Goal: Transaction & Acquisition: Purchase product/service

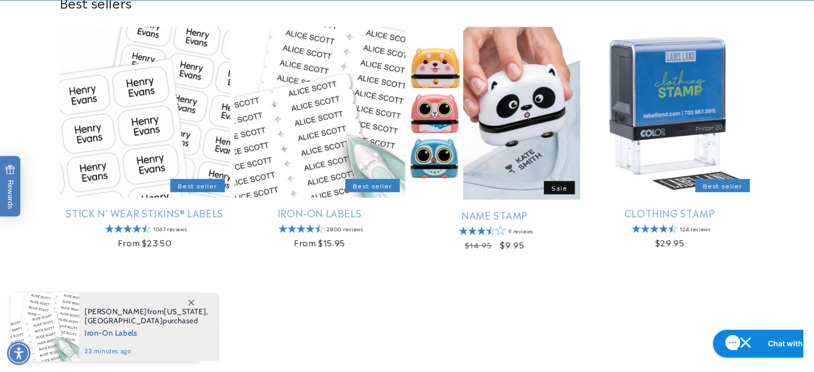
scroll to position [402, 0]
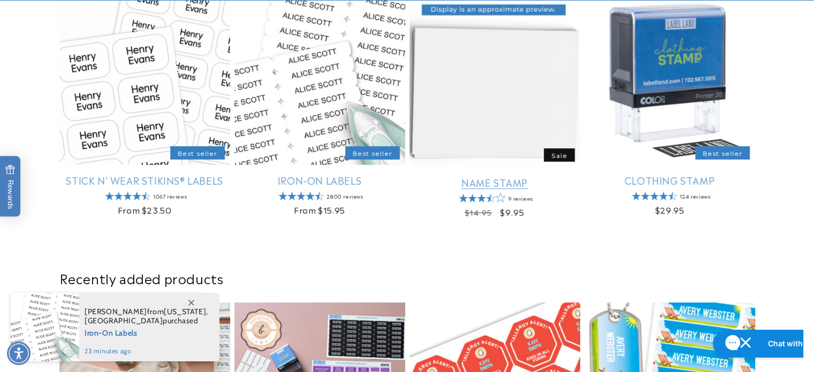
click at [493, 184] on link "Name Stamp" at bounding box center [494, 182] width 171 height 12
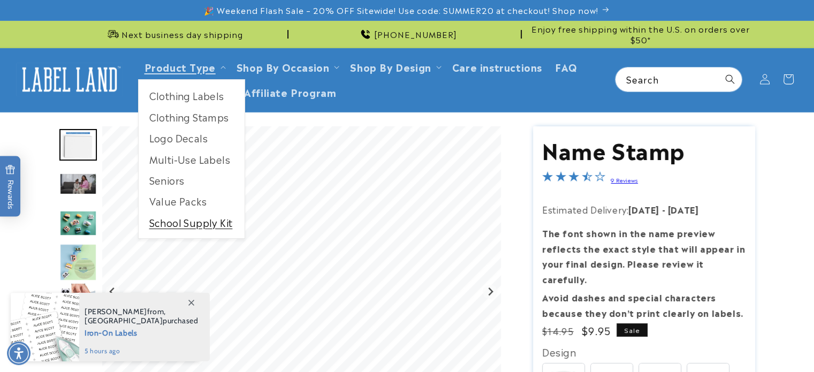
click at [176, 228] on link "School Supply Kit" at bounding box center [192, 222] width 106 height 21
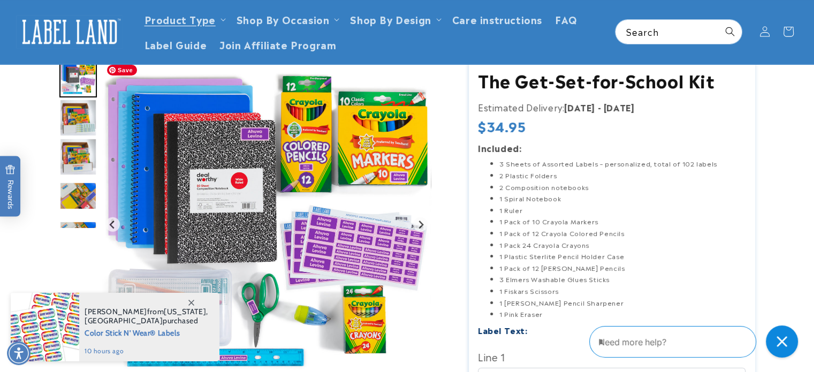
scroll to position [64, 0]
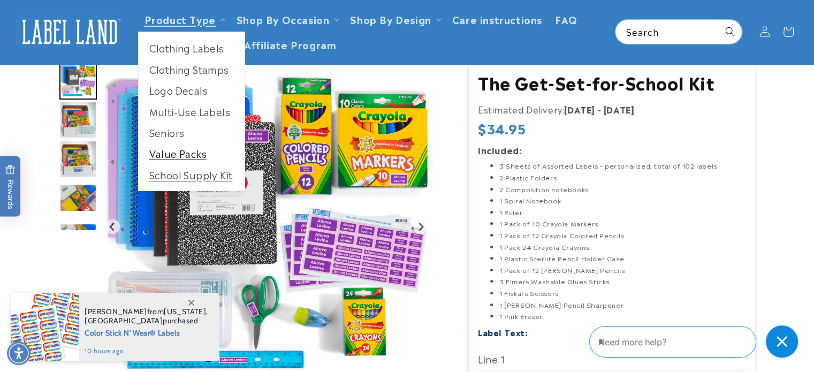
click at [186, 152] on link "Value Packs" at bounding box center [192, 153] width 106 height 21
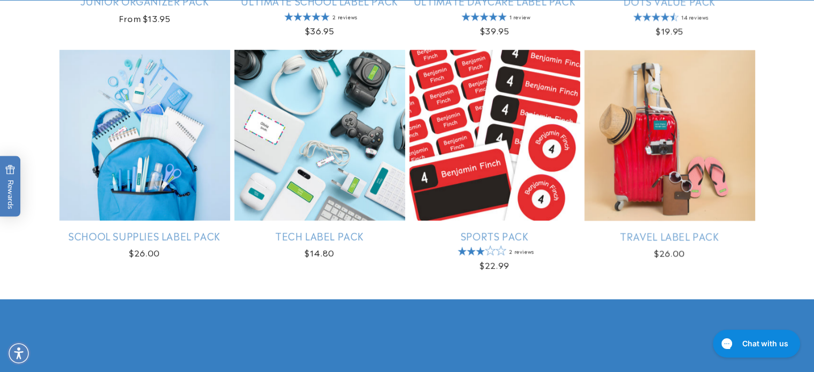
scroll to position [664, 0]
